Goal: Task Accomplishment & Management: Use online tool/utility

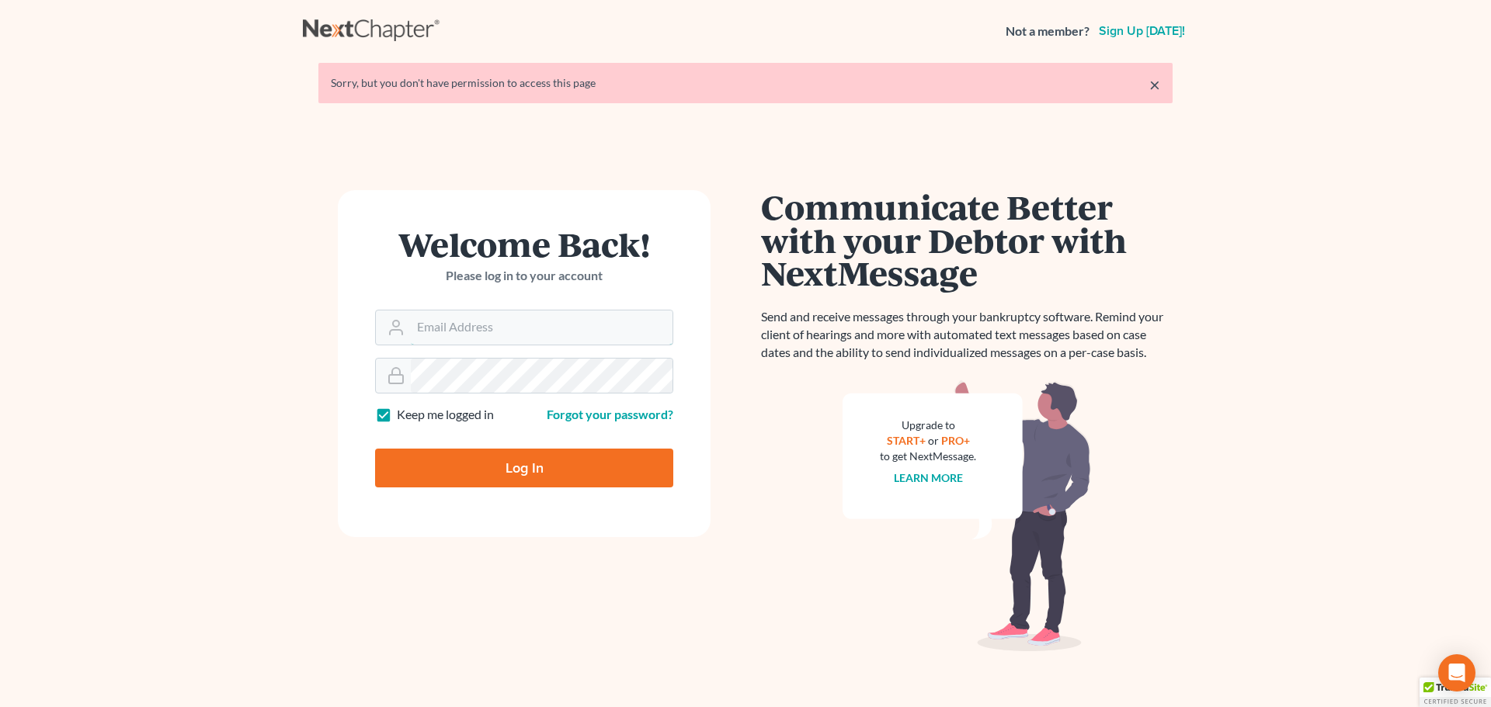
type input "[PERSON_NAME][EMAIL_ADDRESS][DOMAIN_NAME]"
click at [521, 470] on input "Log In" at bounding box center [524, 468] width 298 height 39
type input "Thinking..."
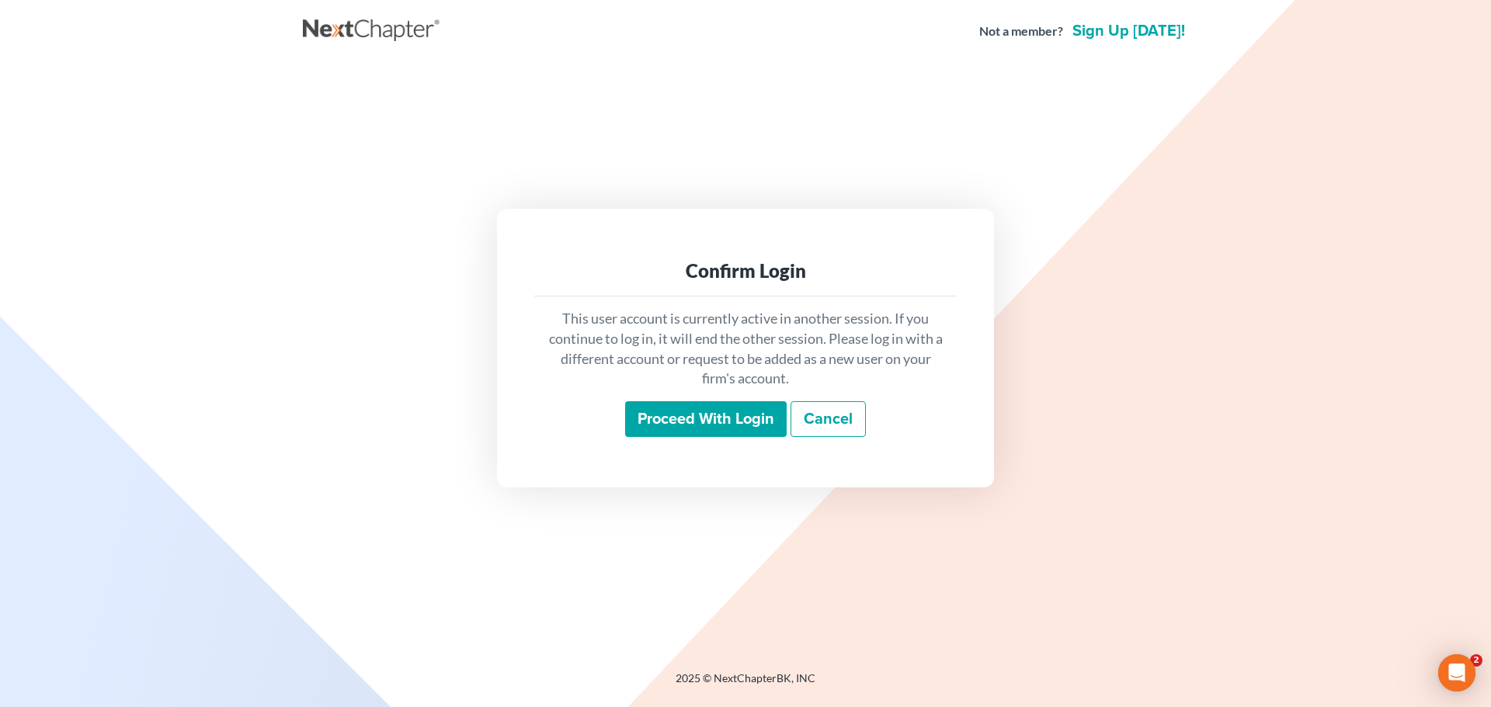
click at [729, 425] on input "Proceed with login" at bounding box center [706, 419] width 162 height 36
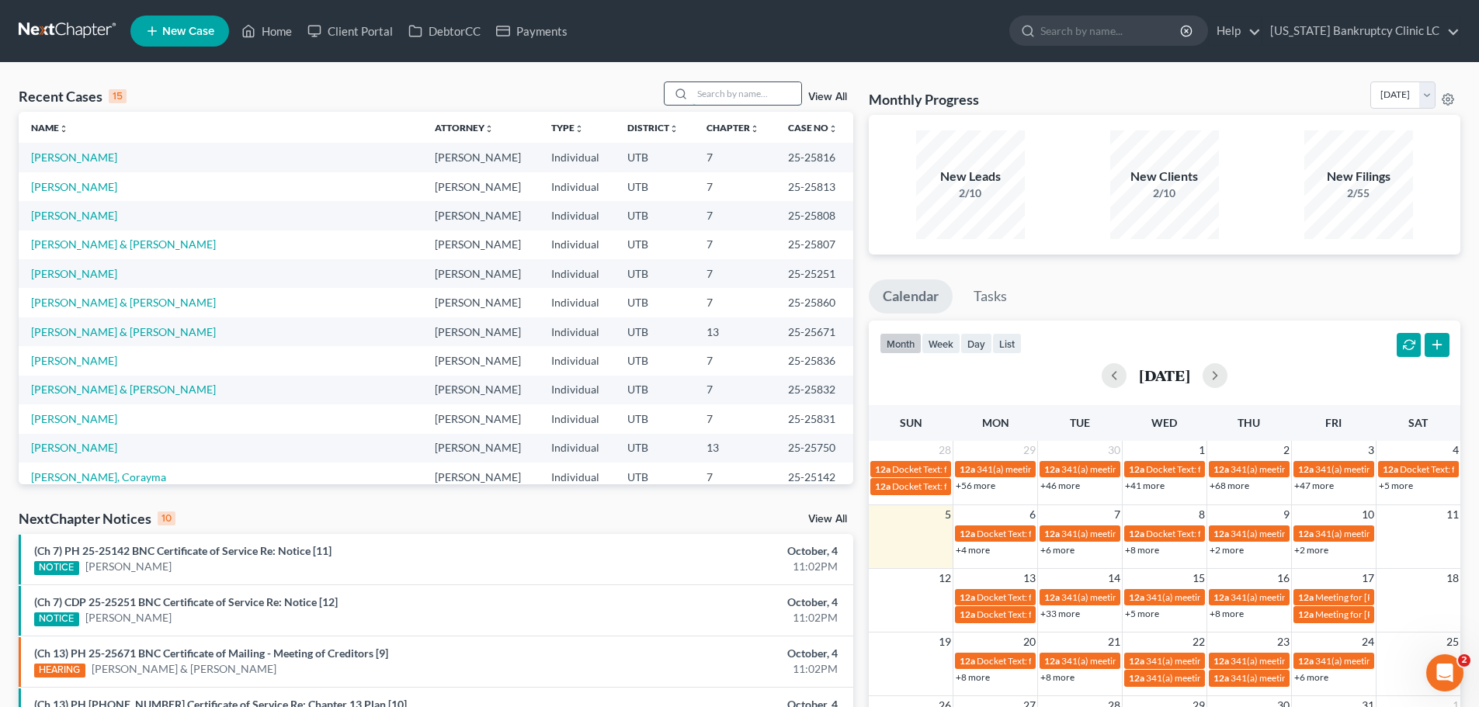
click at [746, 96] on input "search" at bounding box center [747, 93] width 109 height 23
type input "nugent"
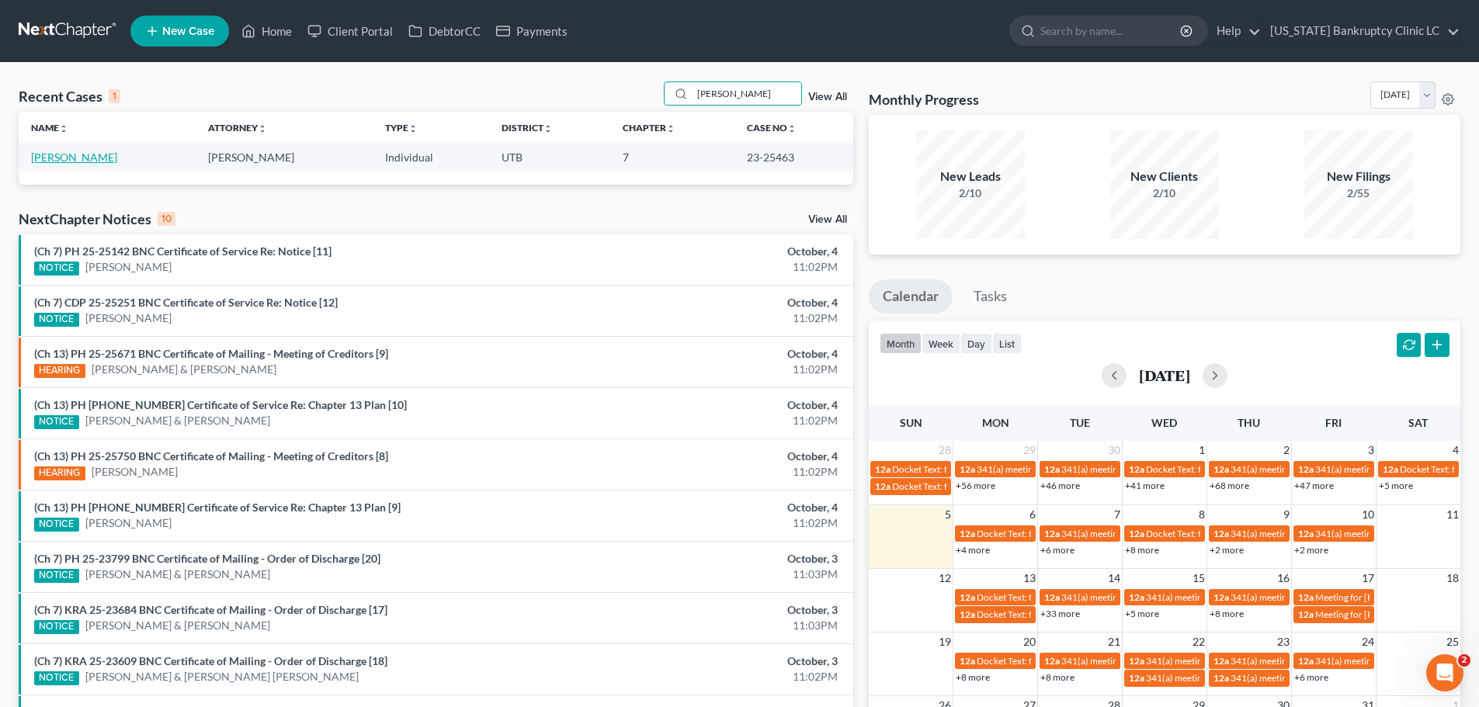
click at [50, 162] on link "Nugent, Adam" at bounding box center [74, 157] width 86 height 13
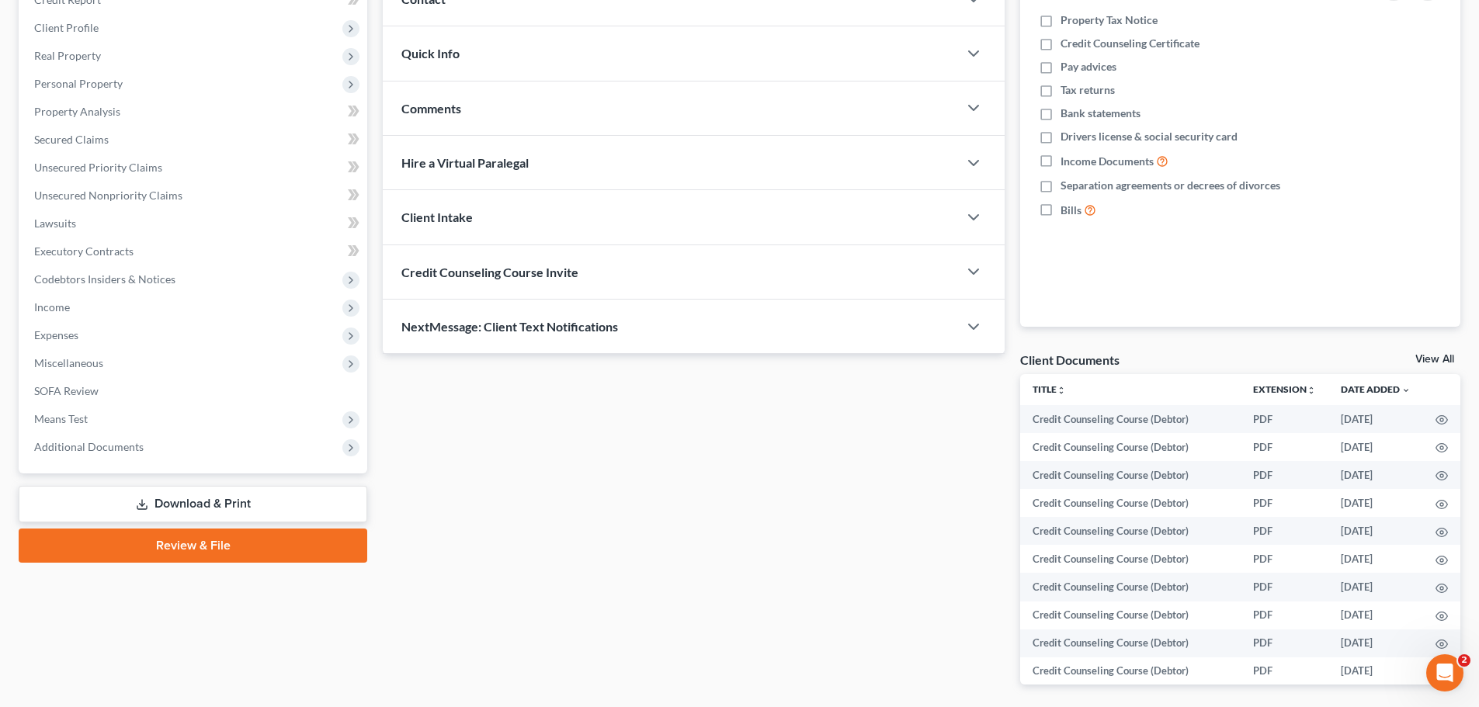
scroll to position [233, 0]
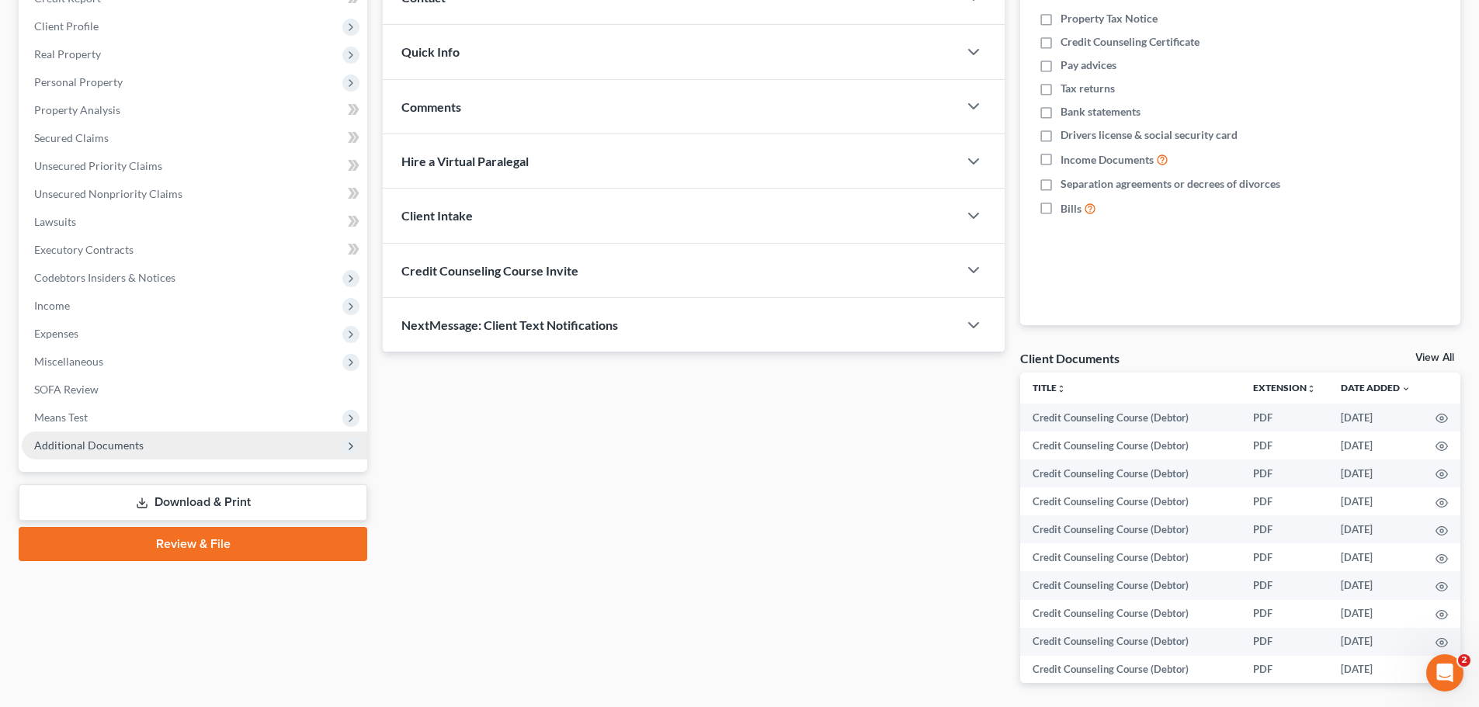
click at [85, 449] on span "Additional Documents" at bounding box center [88, 445] width 109 height 13
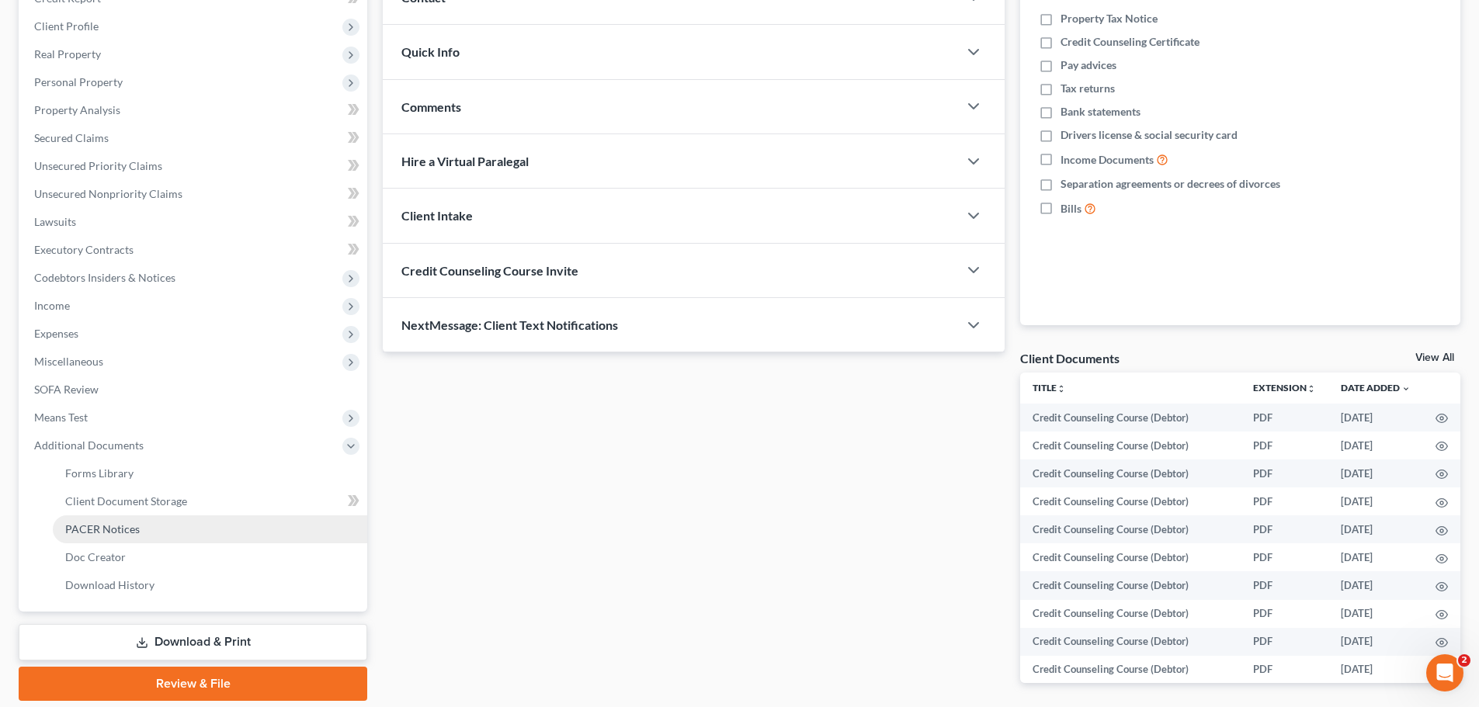
click at [87, 524] on span "PACER Notices" at bounding box center [102, 529] width 75 height 13
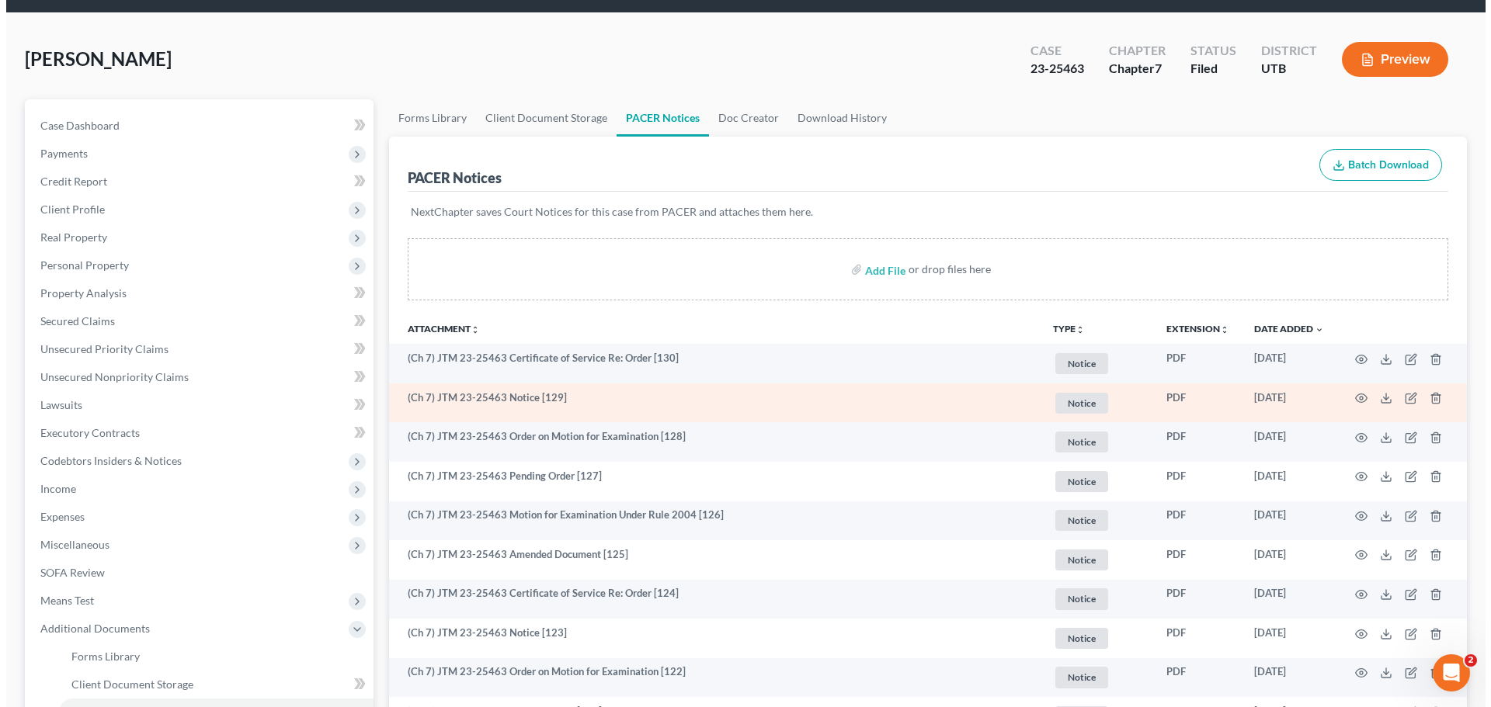
scroll to position [78, 0]
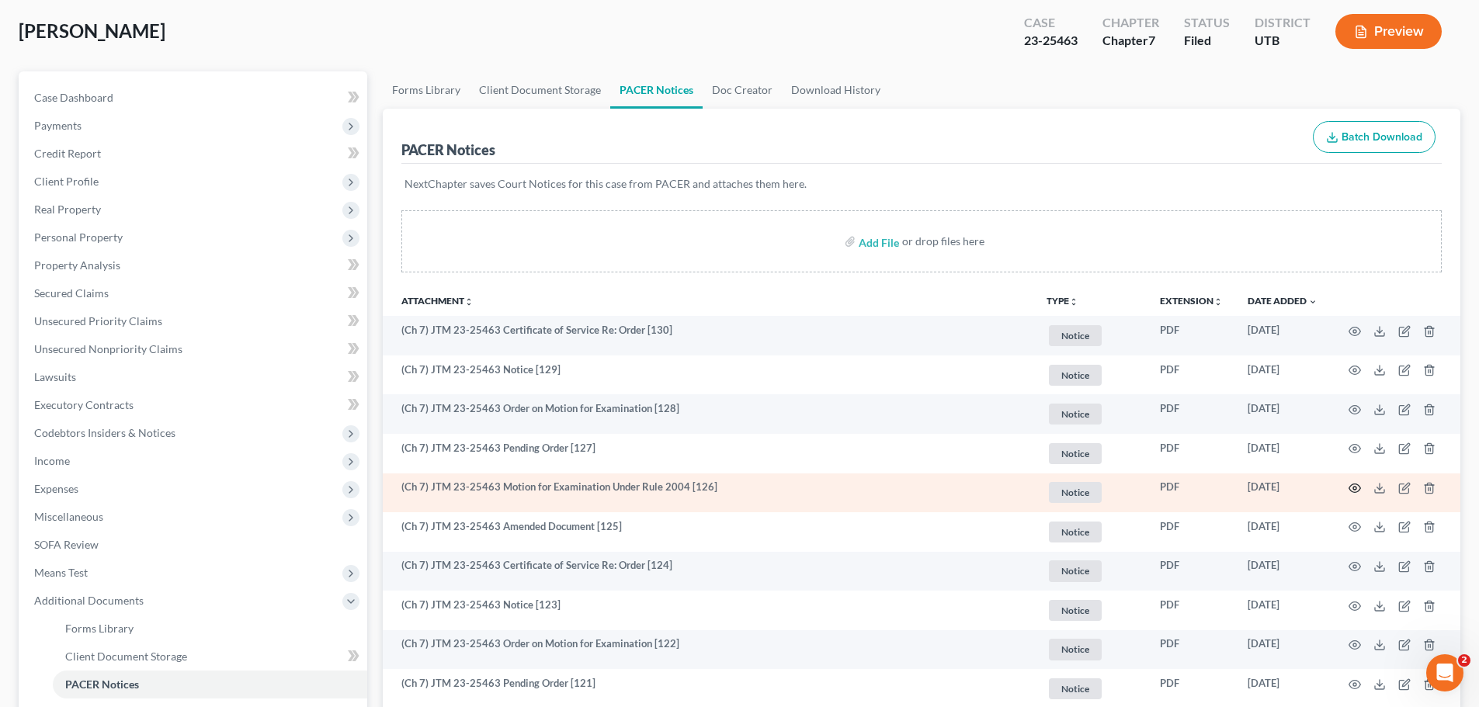
click at [1357, 490] on icon "button" at bounding box center [1355, 488] width 12 height 12
